Goal: Information Seeking & Learning: Learn about a topic

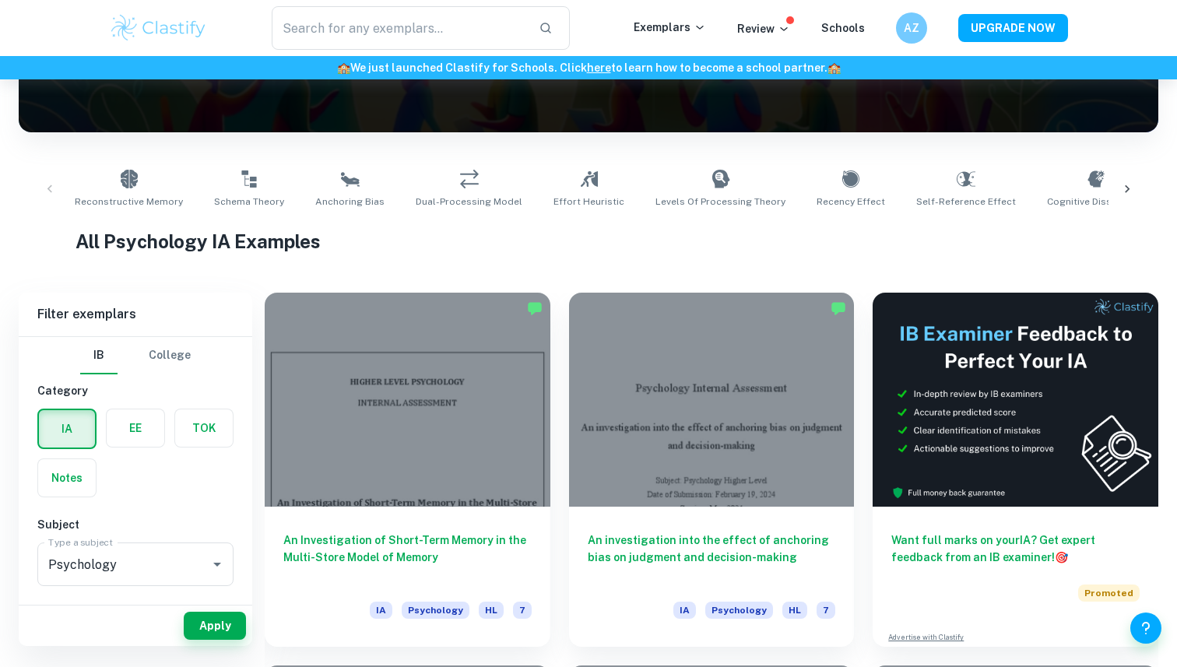
scroll to position [234, 0]
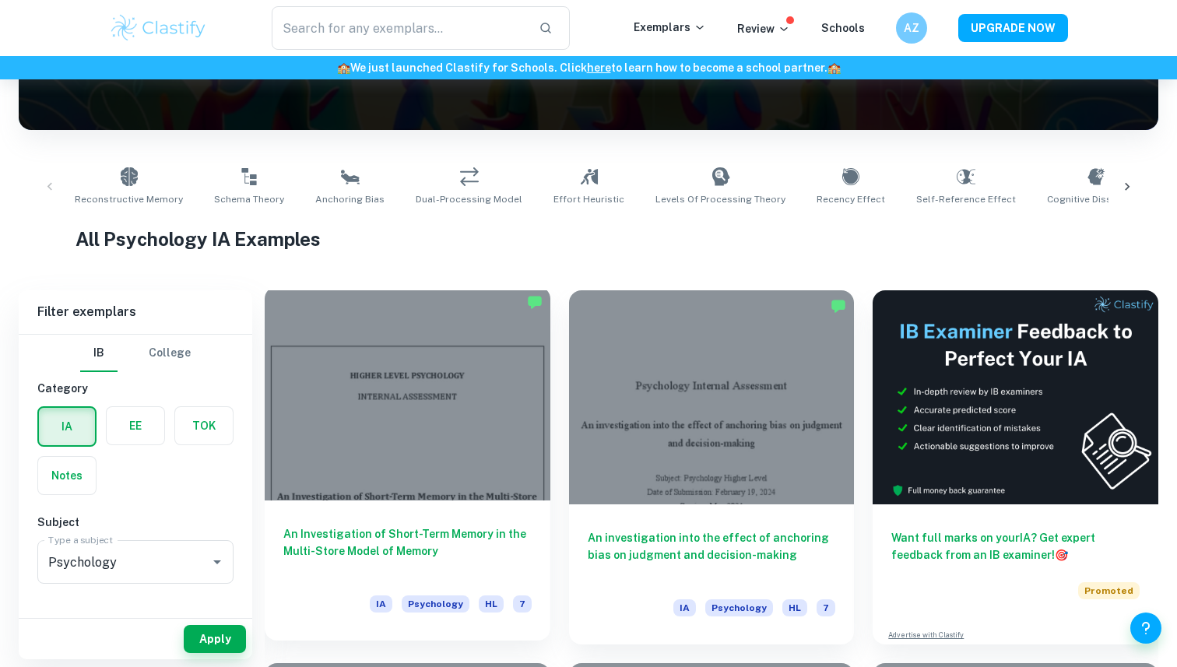
click at [442, 411] on div at bounding box center [408, 394] width 286 height 214
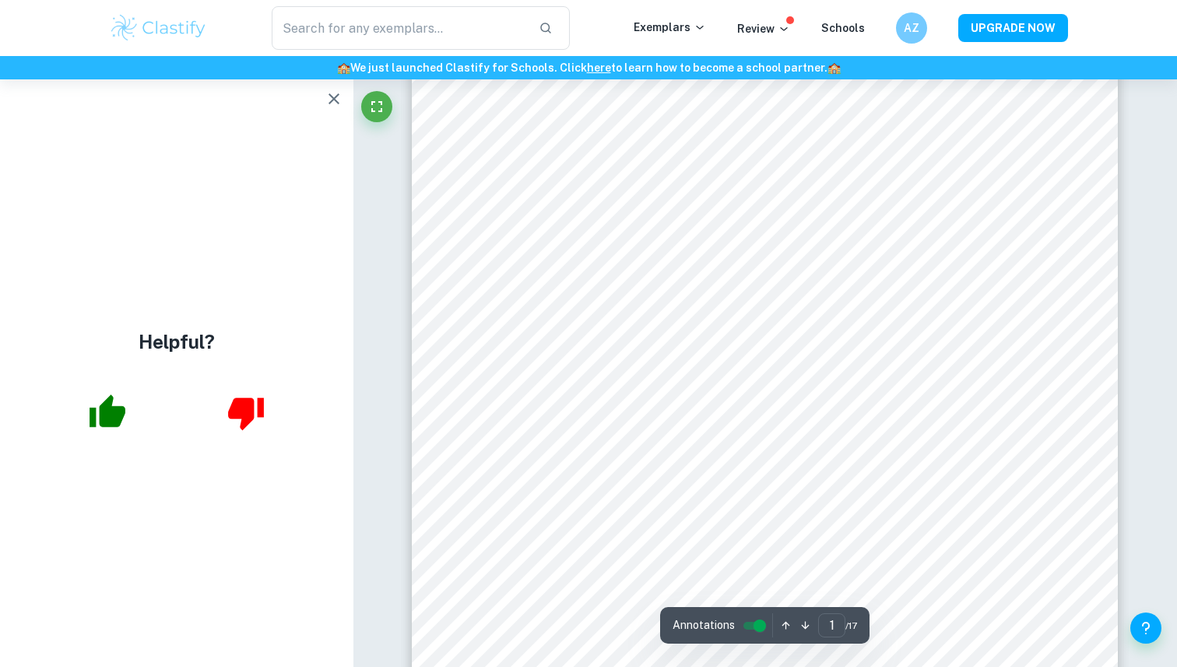
scroll to position [395, 0]
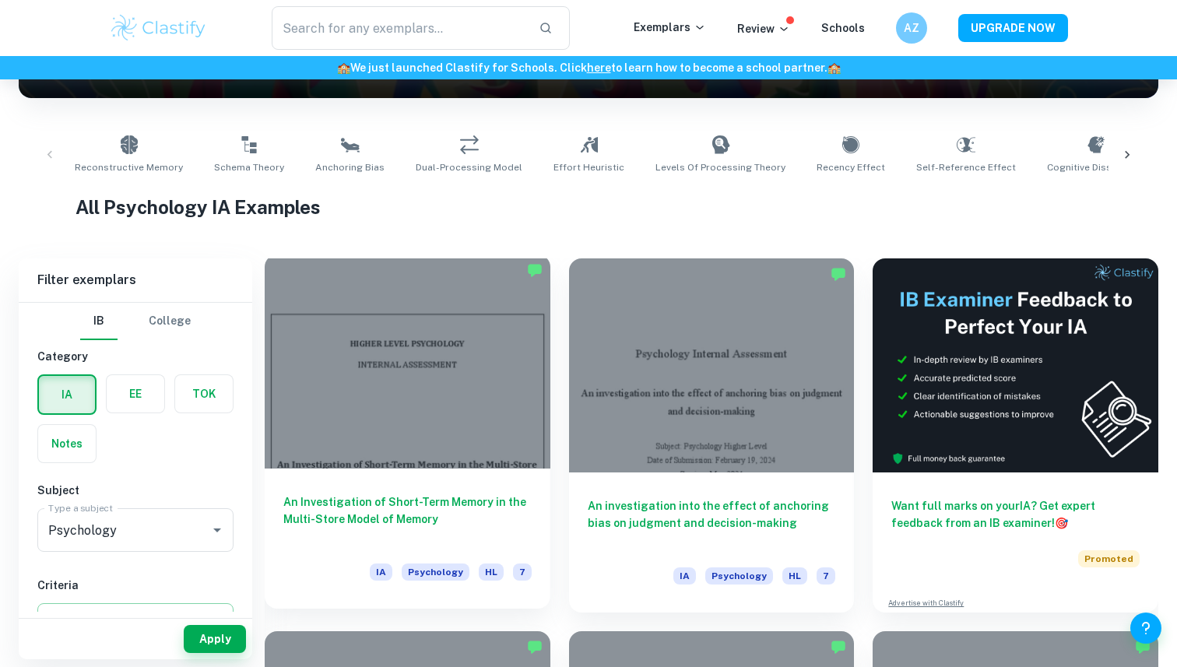
scroll to position [290, 0]
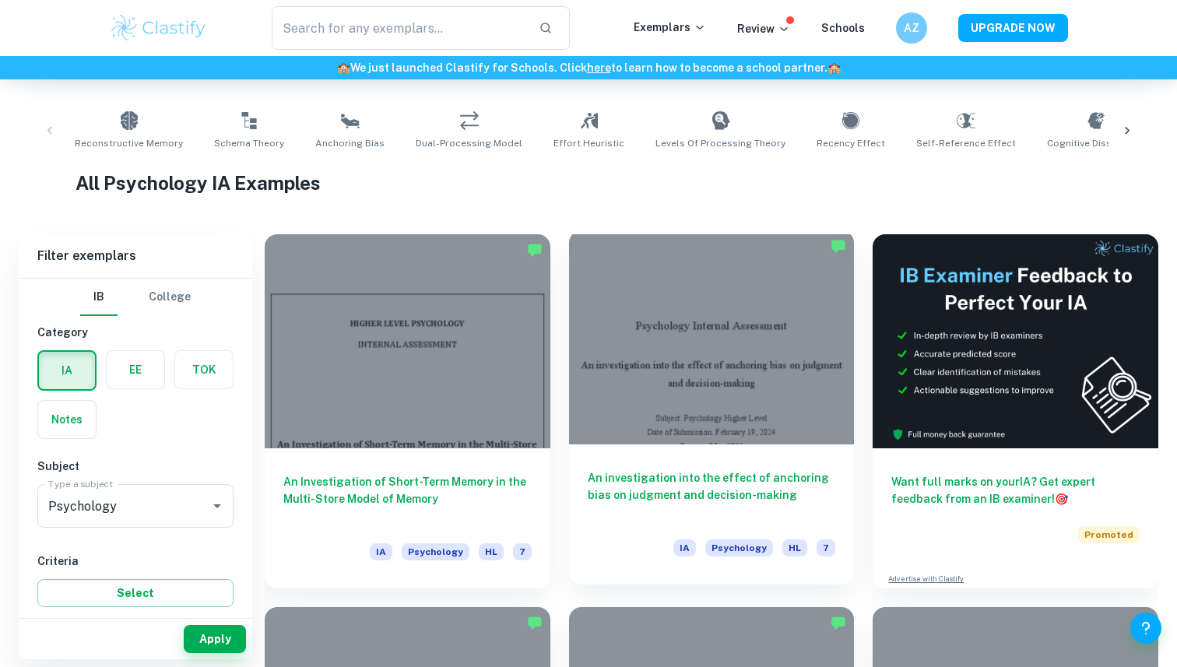
click at [690, 365] on div at bounding box center [712, 337] width 286 height 214
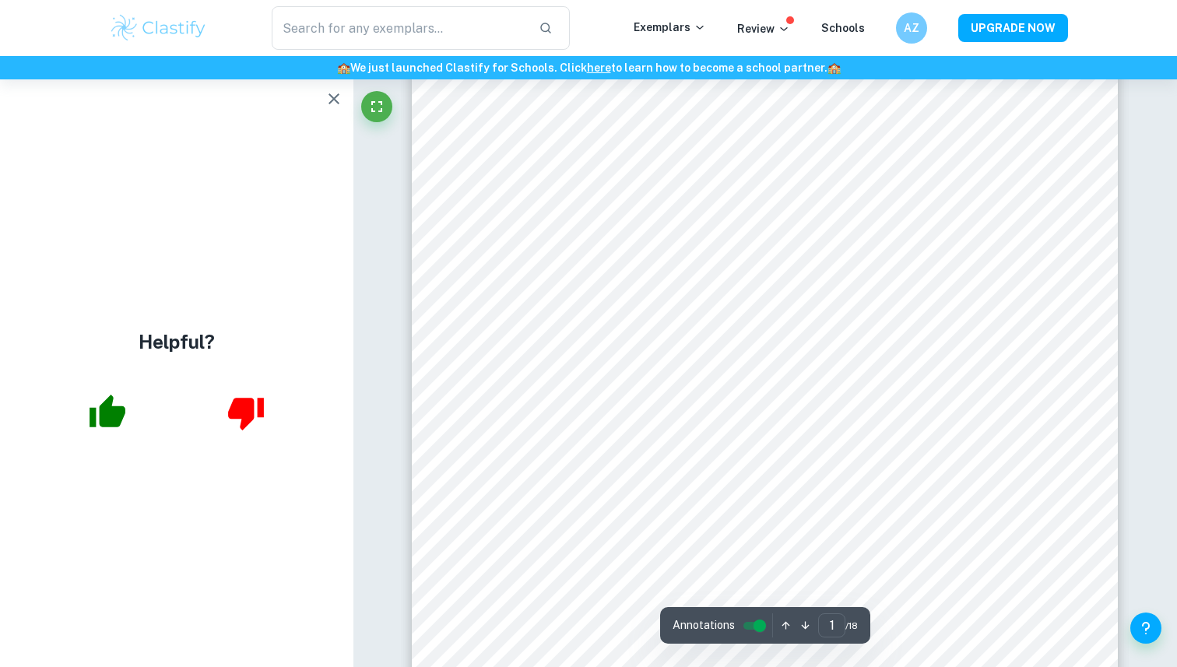
scroll to position [86, 0]
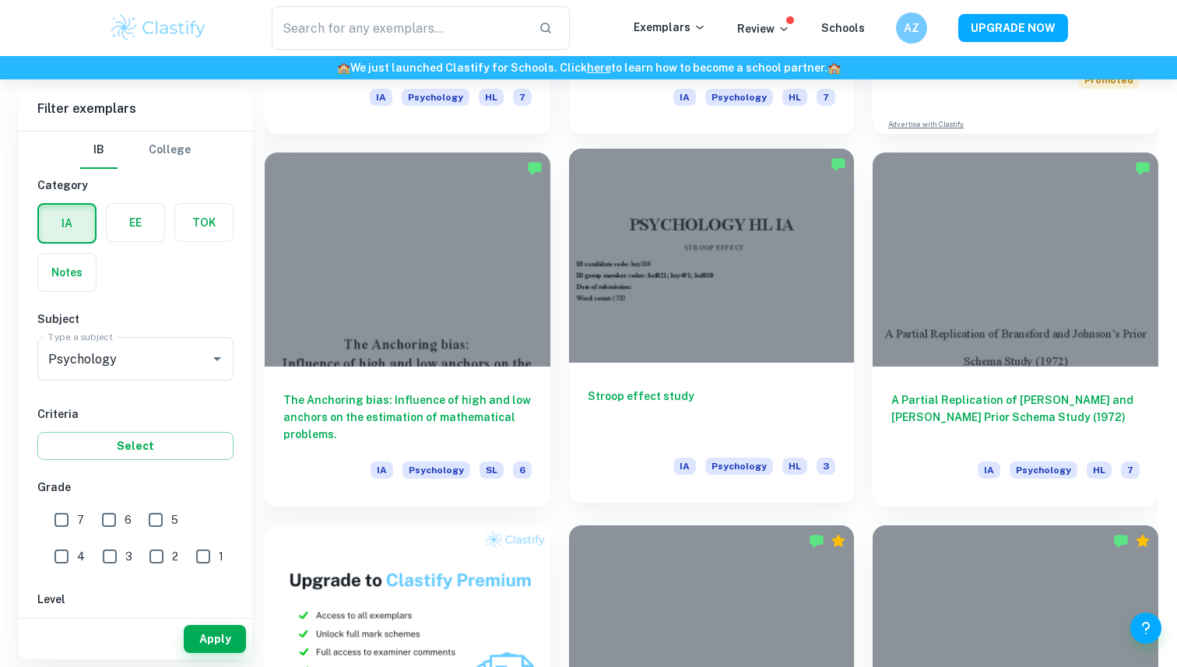
scroll to position [769, 0]
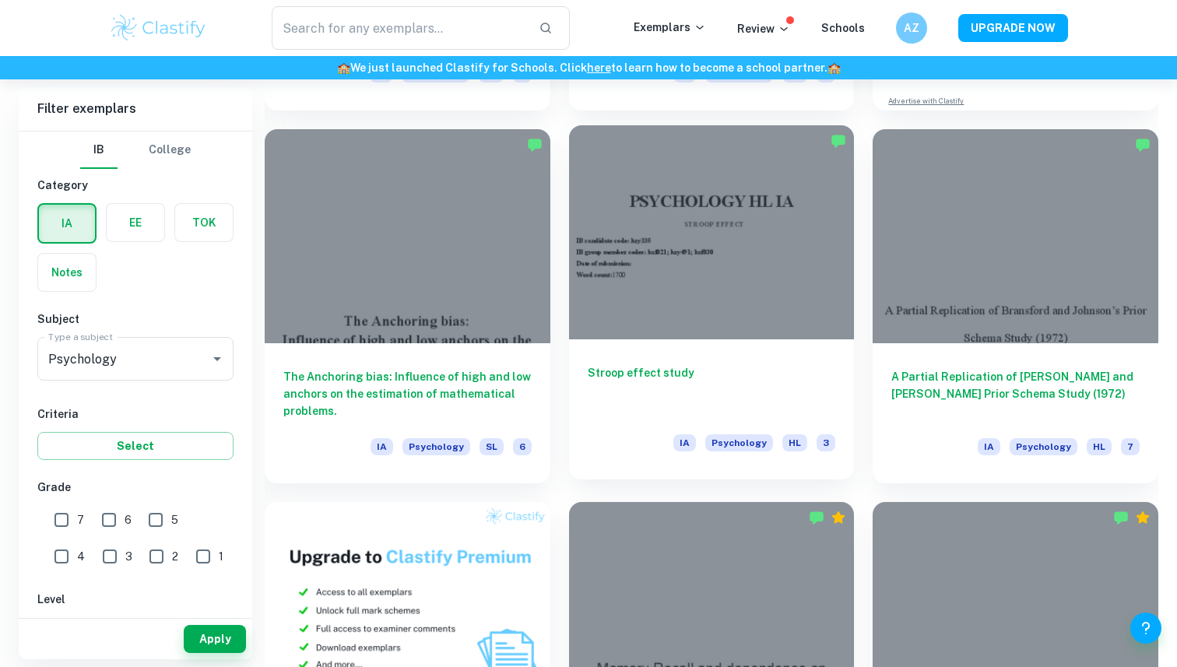
click at [685, 252] on div at bounding box center [712, 232] width 286 height 214
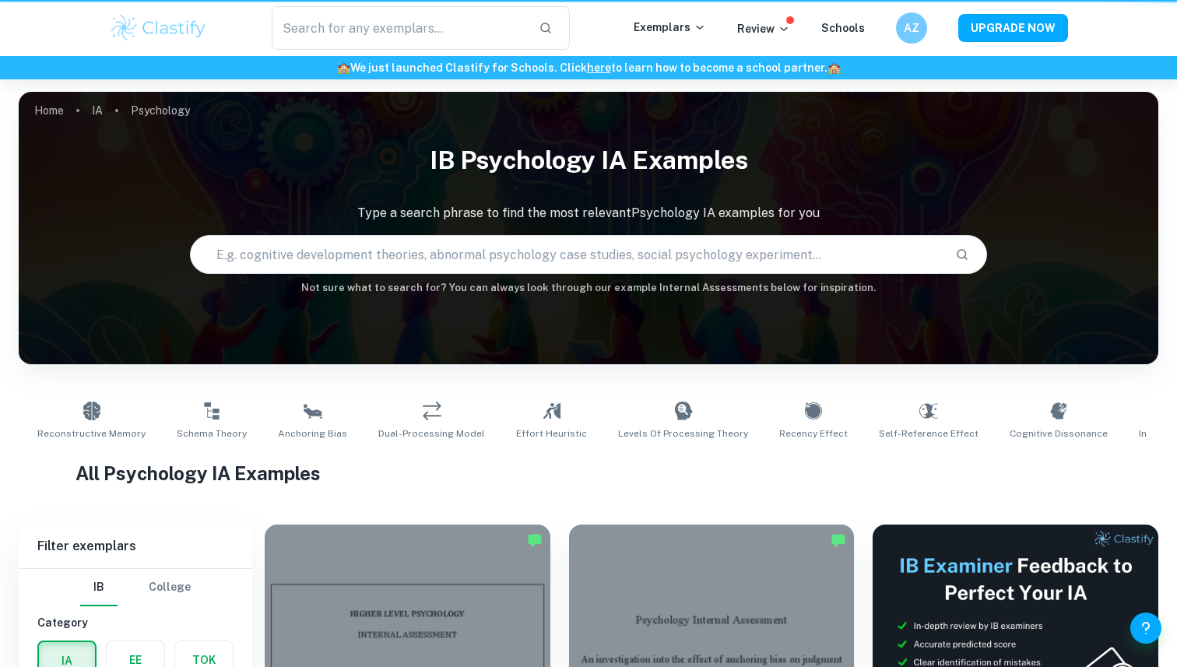
scroll to position [769, 0]
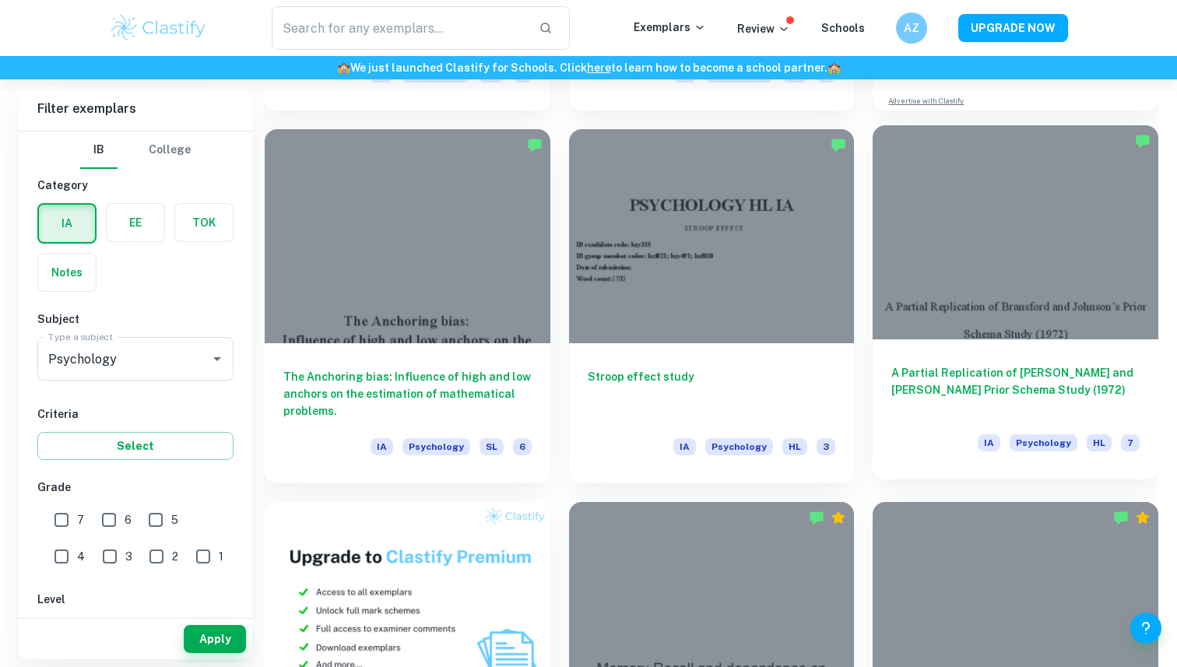
click at [1025, 276] on div at bounding box center [1016, 232] width 286 height 214
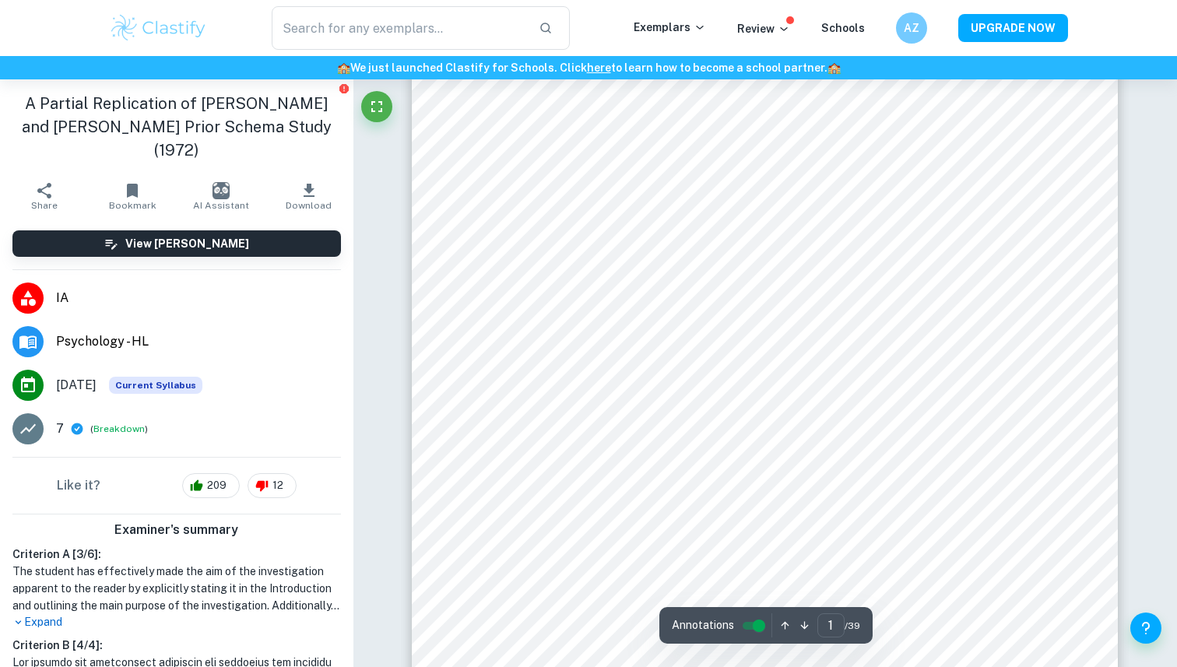
scroll to position [307, 0]
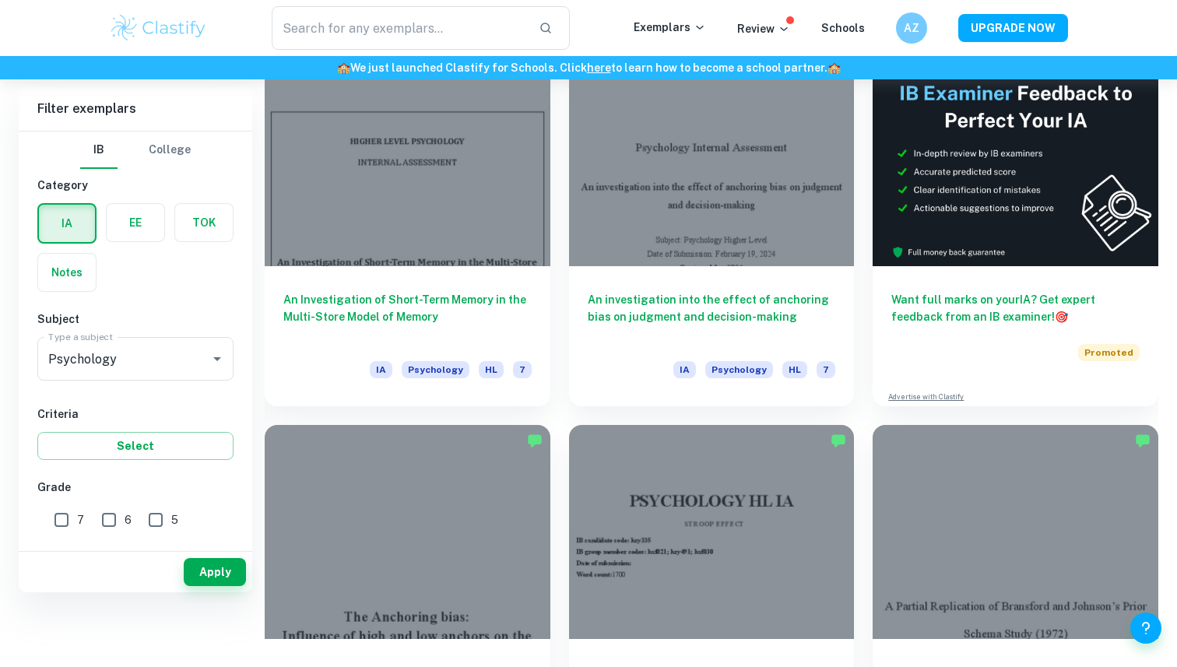
scroll to position [371, 0]
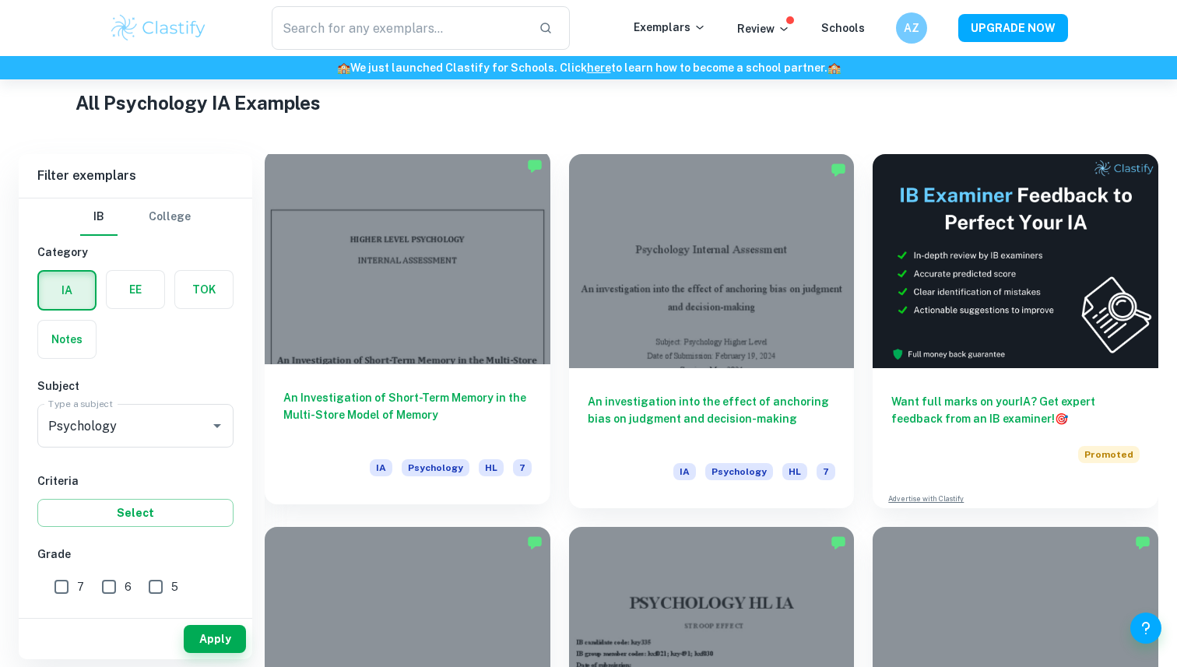
click at [445, 363] on div at bounding box center [408, 257] width 286 height 214
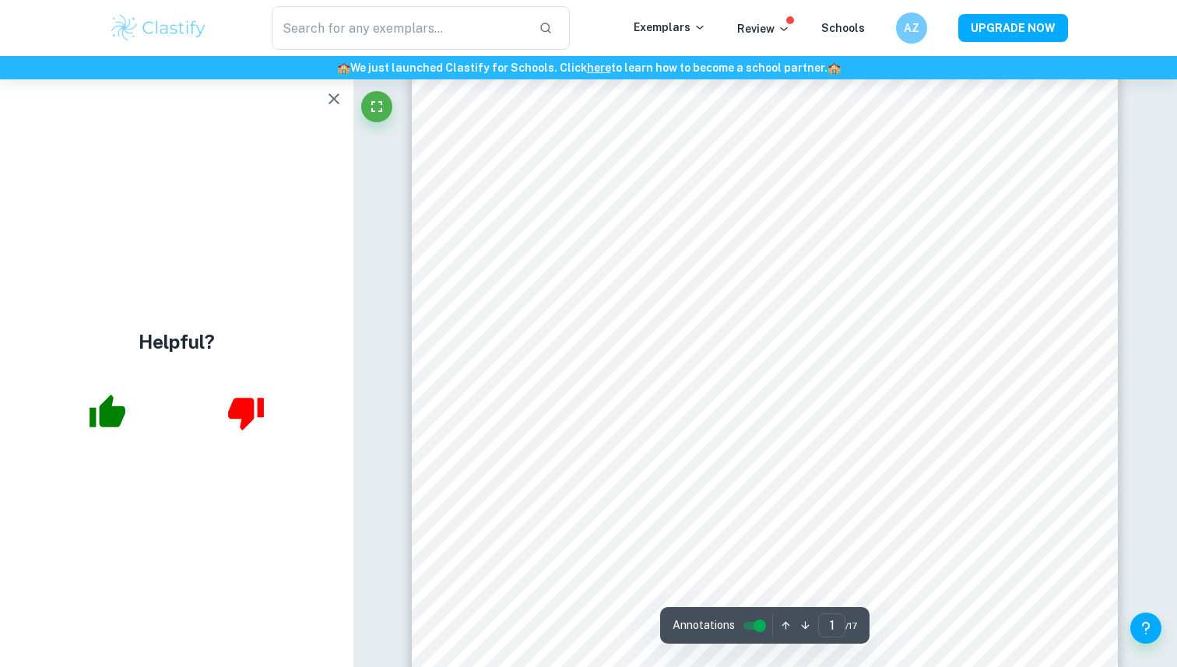
scroll to position [178, 0]
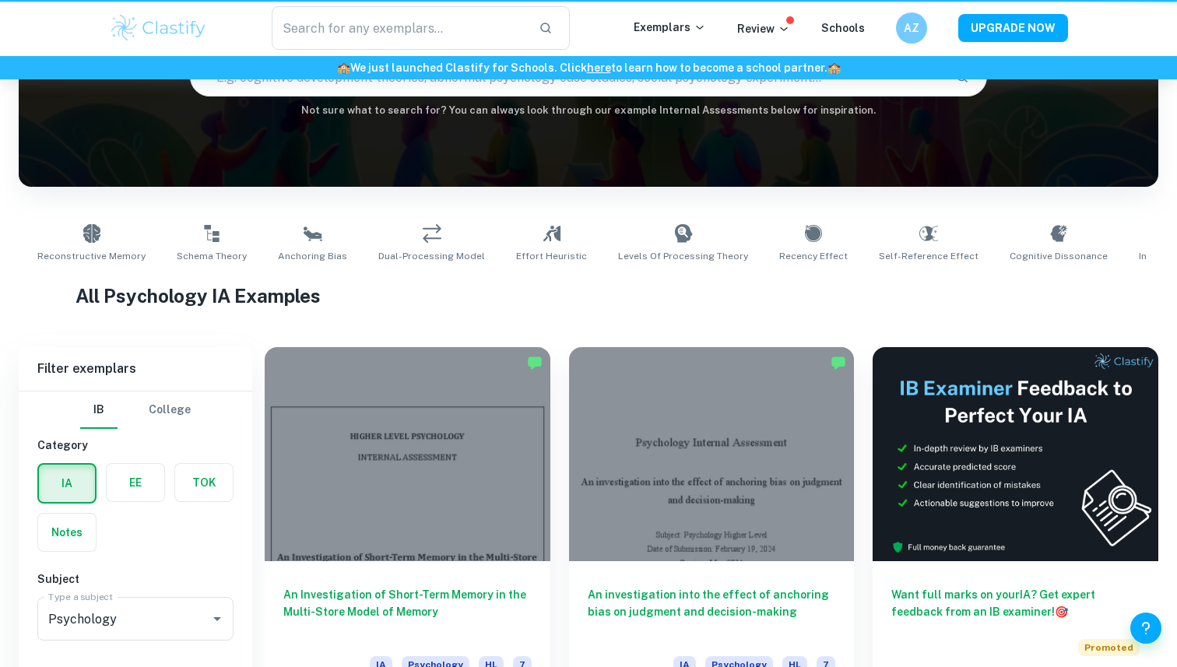
scroll to position [371, 0]
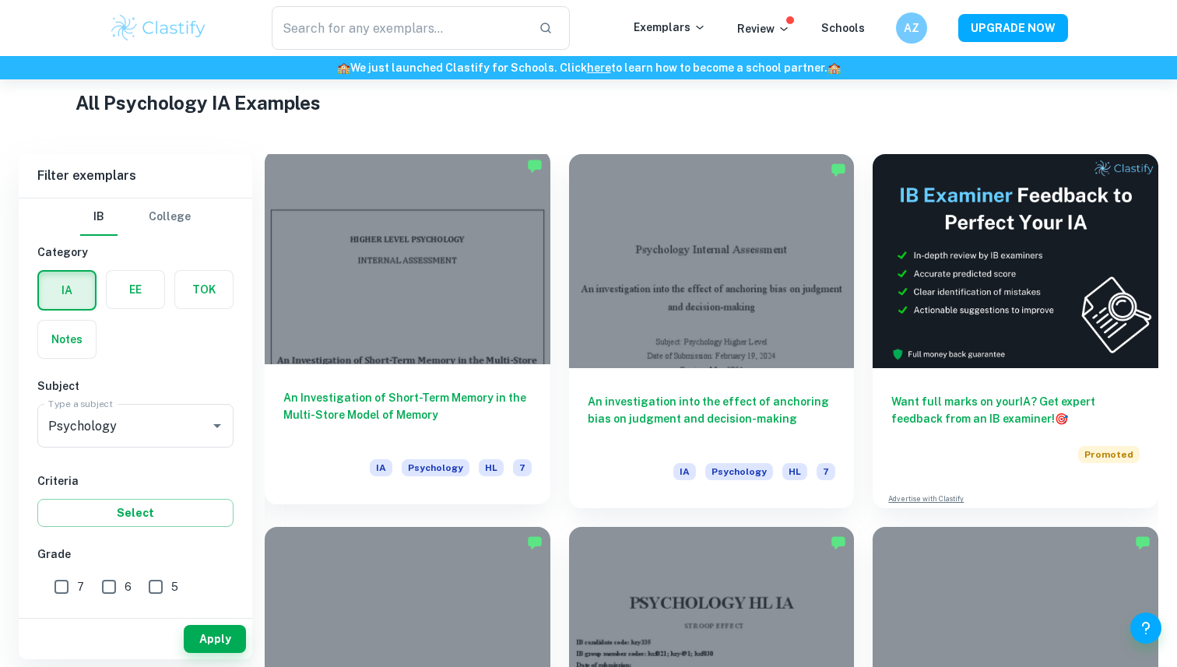
click at [460, 289] on div at bounding box center [408, 257] width 286 height 214
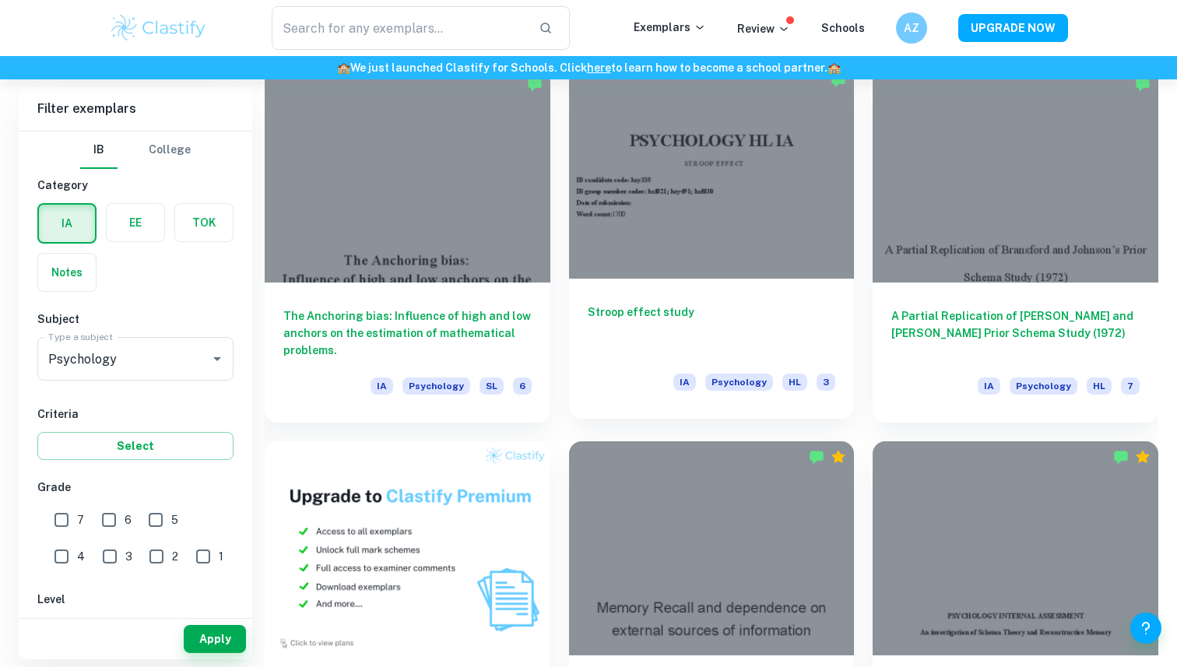
scroll to position [892, 0]
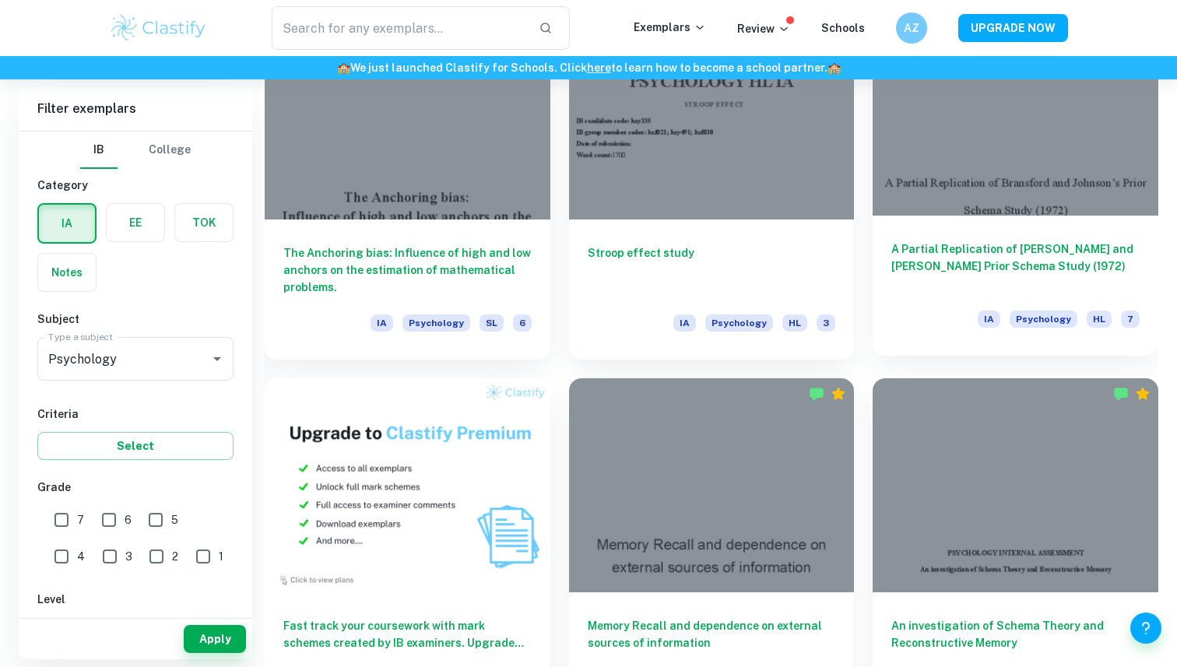
click at [1061, 152] on div at bounding box center [1016, 109] width 286 height 214
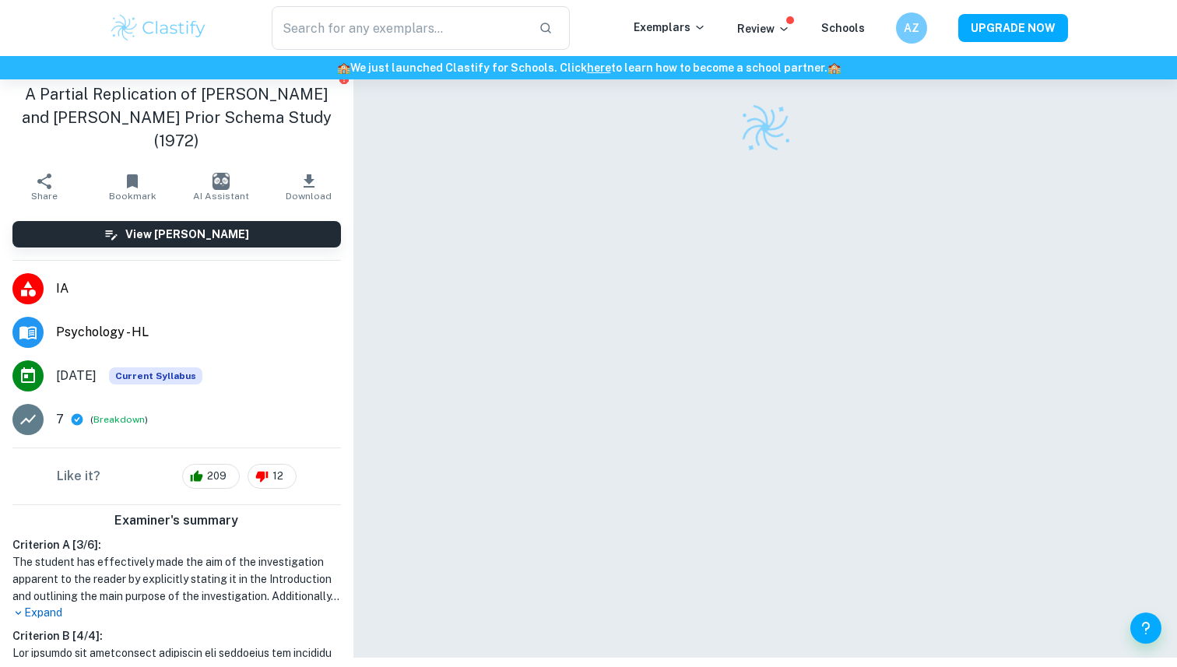
scroll to position [61, 0]
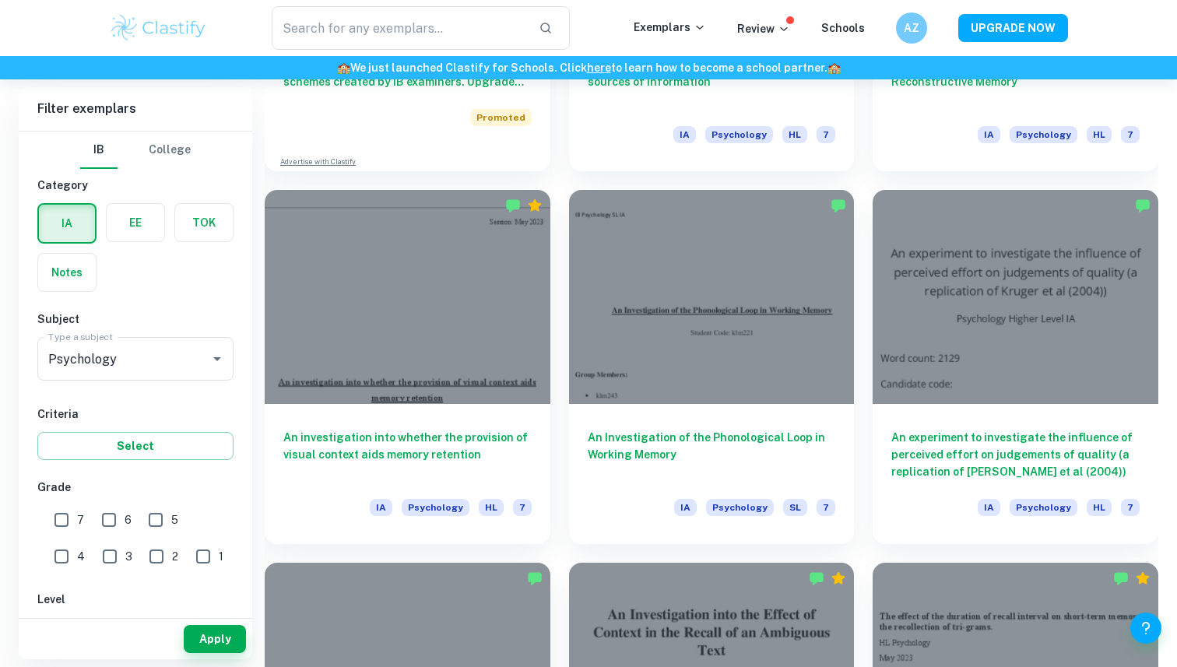
scroll to position [1457, 0]
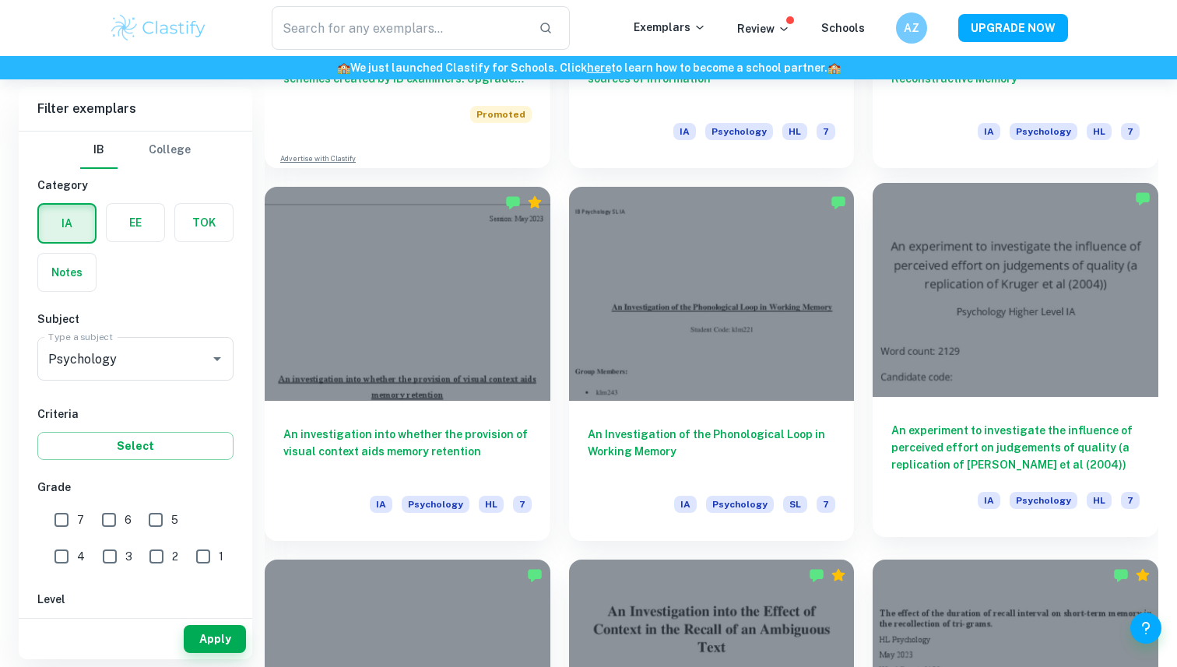
click at [990, 270] on div at bounding box center [1016, 290] width 286 height 214
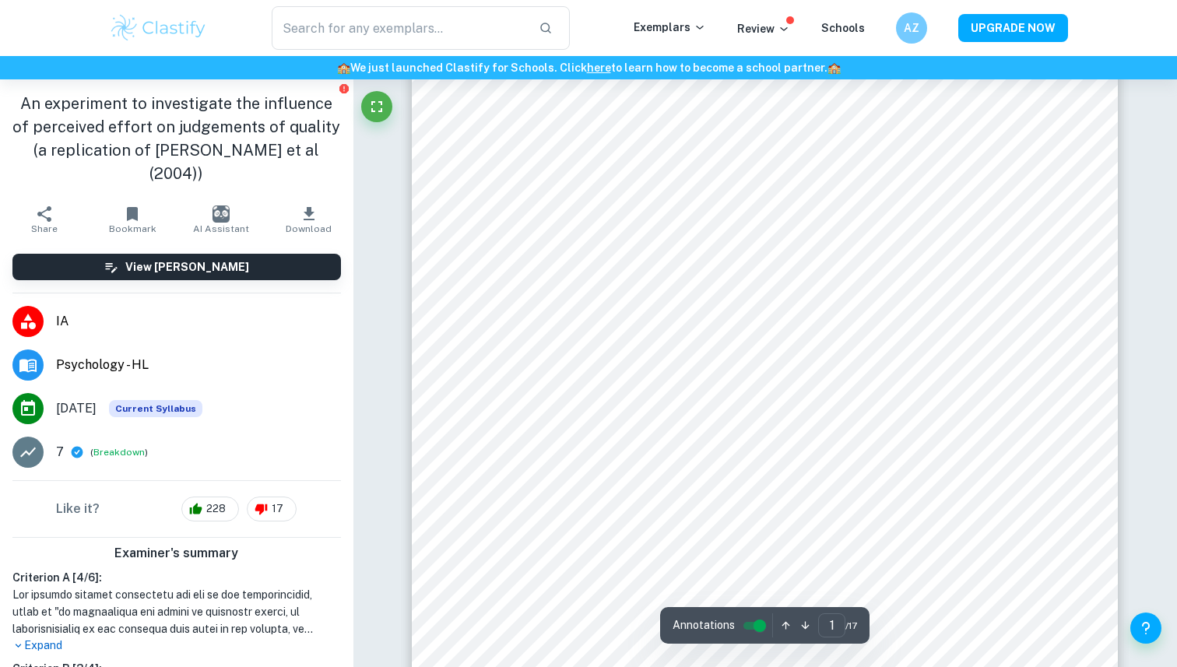
scroll to position [68, 0]
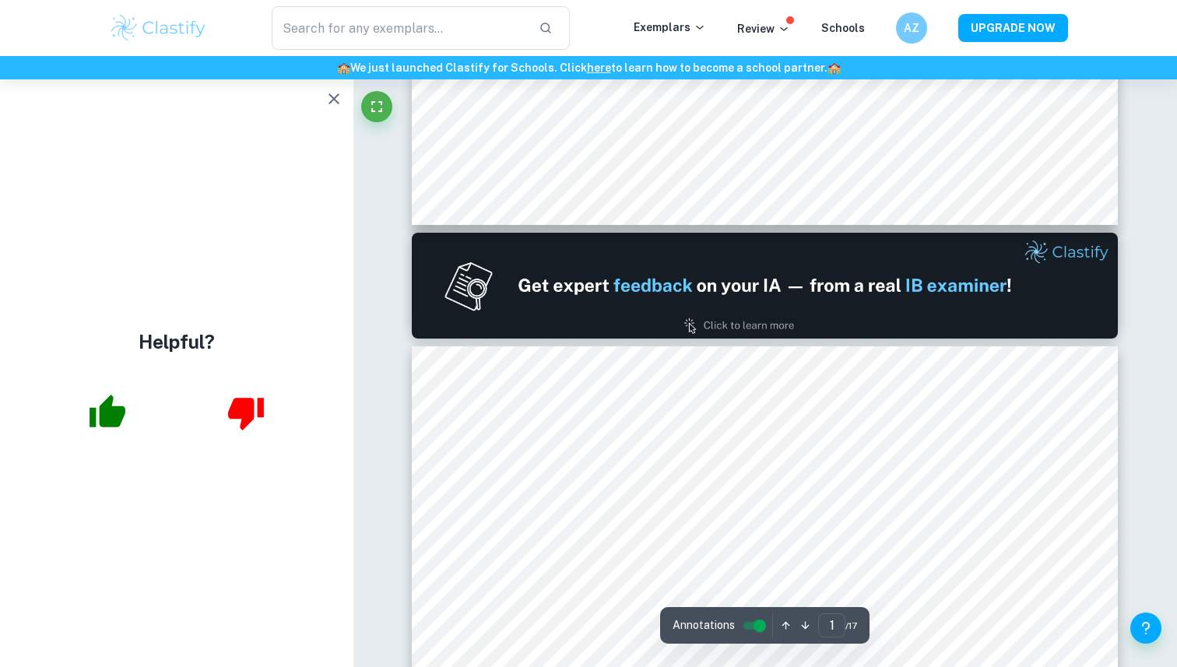
type input "2"
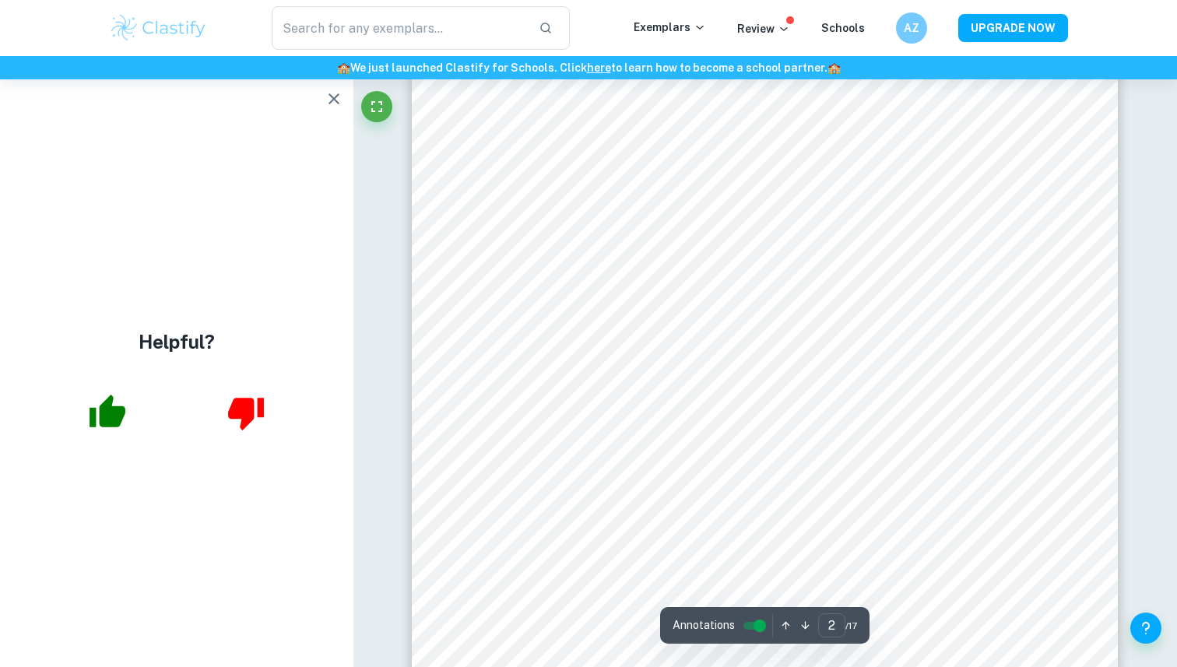
scroll to position [1529, 0]
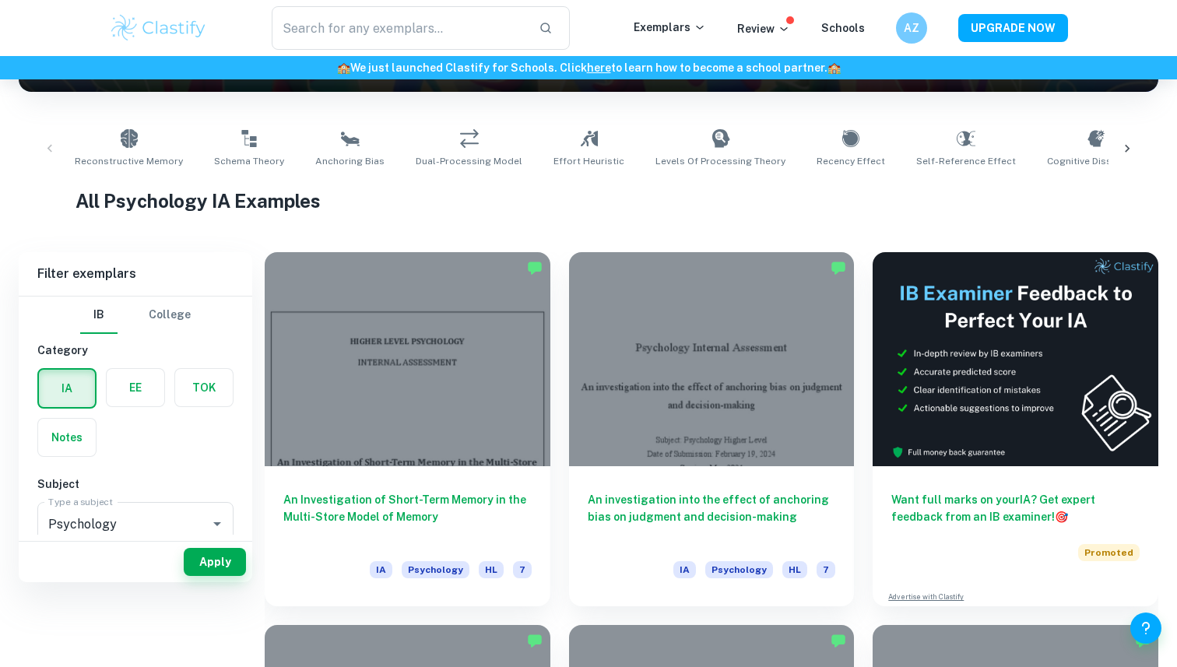
scroll to position [295, 0]
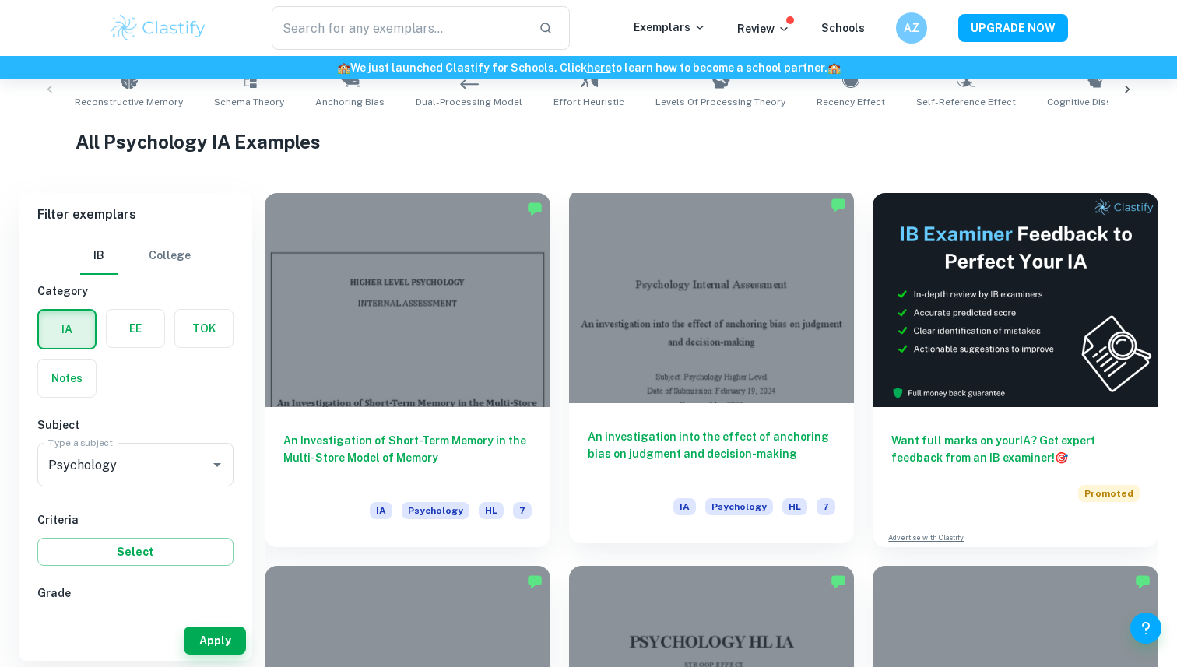
scroll to position [336, 0]
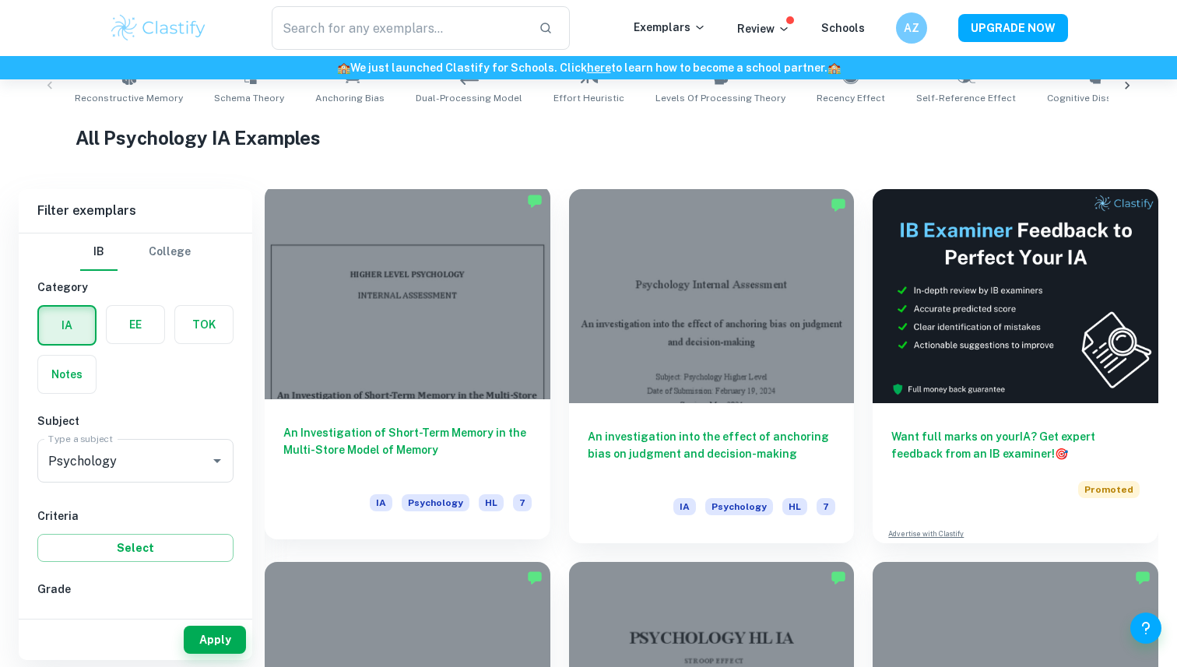
click at [450, 276] on div at bounding box center [408, 292] width 286 height 214
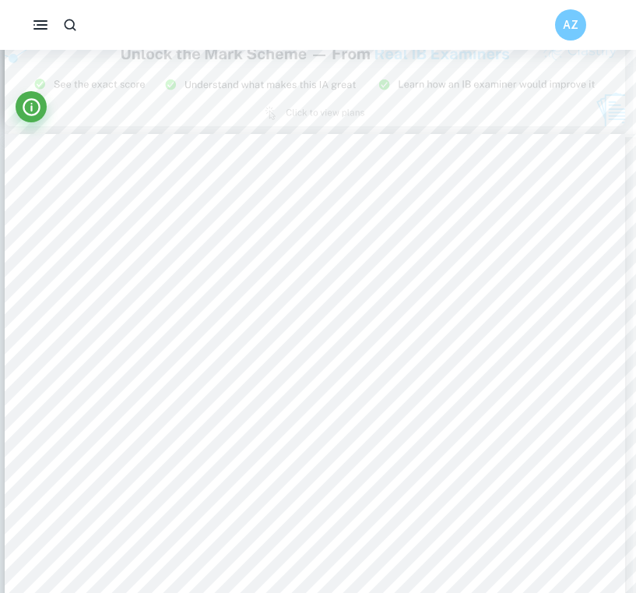
scroll to position [1800, 3]
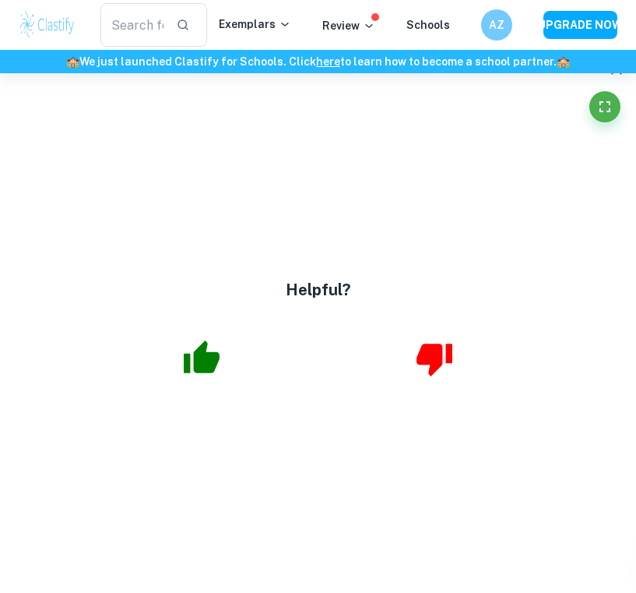
type input "2"
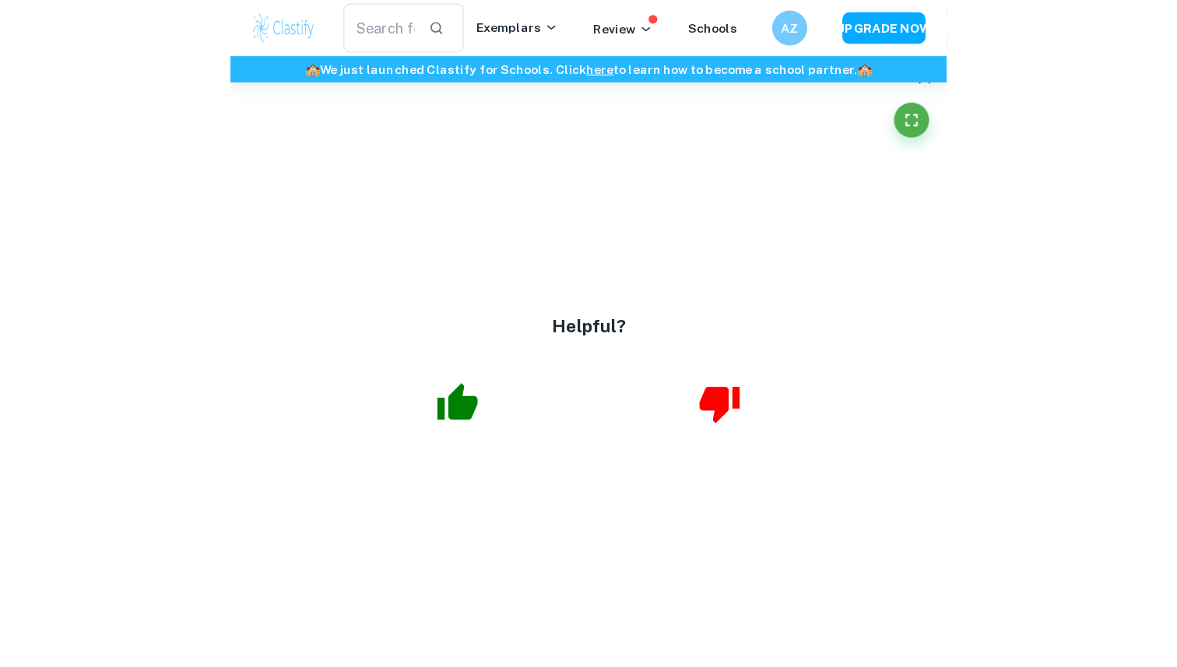
scroll to position [1800, 0]
